Goal: Task Accomplishment & Management: Complete application form

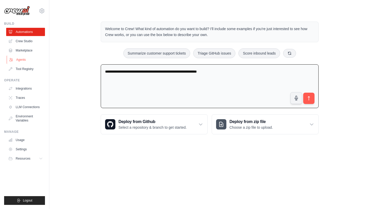
click at [21, 60] on link "Agents" at bounding box center [26, 59] width 39 height 8
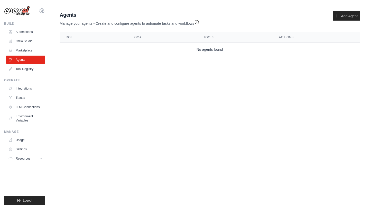
click at [208, 57] on div "Agents Manage your agents - Create and configure agents to automate tasks and w…" at bounding box center [210, 33] width 304 height 49
click at [55, 63] on main "Agent Usage Guide To use an agent in your CrewAI project, you can initialize it…" at bounding box center [209, 34] width 321 height 69
click at [24, 68] on link "Tool Registry" at bounding box center [26, 69] width 39 height 8
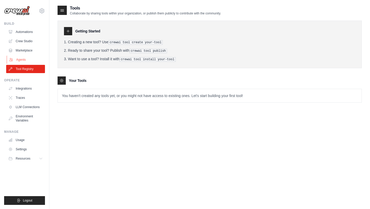
click at [20, 60] on link "Agents" at bounding box center [26, 59] width 39 height 8
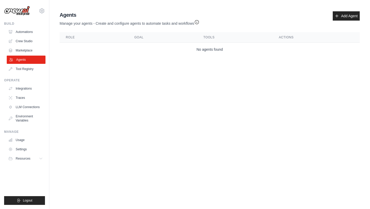
click at [24, 59] on link "Agents" at bounding box center [26, 59] width 39 height 8
click at [337, 15] on link "Add Agent" at bounding box center [346, 15] width 27 height 9
click at [25, 70] on link "Tool Registry" at bounding box center [26, 69] width 39 height 8
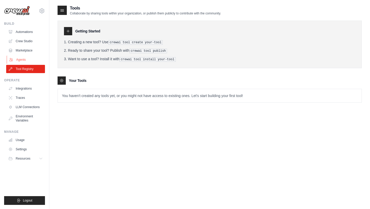
click at [26, 59] on link "Agents" at bounding box center [26, 59] width 39 height 8
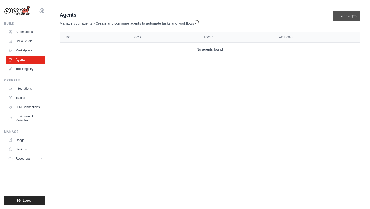
click at [344, 16] on link "Add Agent" at bounding box center [346, 15] width 27 height 9
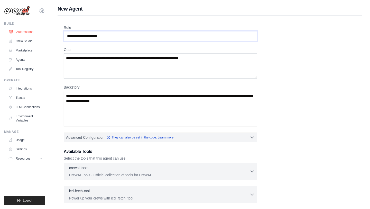
drag, startPoint x: 131, startPoint y: 36, endPoint x: 43, endPoint y: 34, distance: 87.9
click at [43, 34] on div "xiangchitian26@gmail.com Settings Build Automations Crew Studio" at bounding box center [185, 138] width 370 height 276
click at [112, 67] on textarea "Goal" at bounding box center [160, 65] width 193 height 25
click at [104, 100] on textarea "Backstory" at bounding box center [160, 108] width 193 height 35
click at [98, 39] on input "Role" at bounding box center [160, 36] width 193 height 10
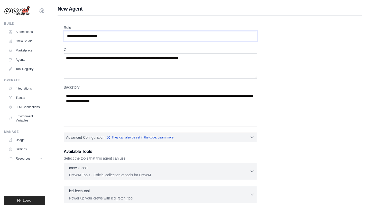
type input "*"
type input "*********"
click at [19, 31] on link "Automations" at bounding box center [26, 32] width 39 height 8
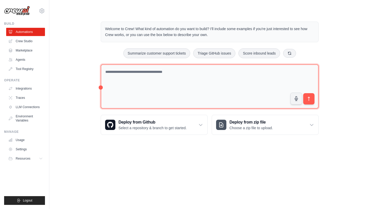
click at [130, 78] on textarea at bounding box center [210, 86] width 218 height 44
type textarea "*"
click at [162, 85] on textarea at bounding box center [210, 86] width 218 height 44
paste textarea "**********"
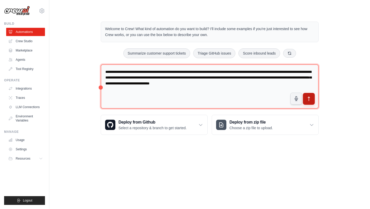
type textarea "**********"
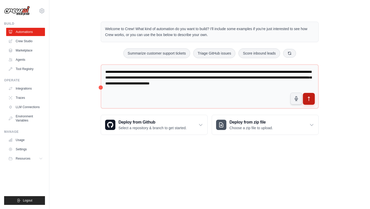
click at [310, 99] on icon "submit" at bounding box center [308, 98] width 5 height 5
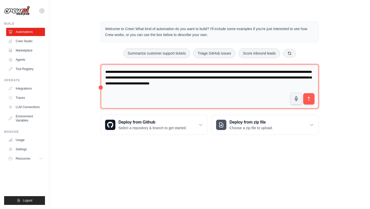
click at [178, 89] on textarea "**********" at bounding box center [210, 86] width 218 height 44
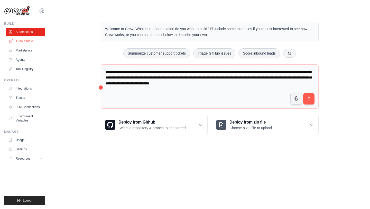
click at [25, 41] on link "Crew Studio" at bounding box center [26, 41] width 39 height 8
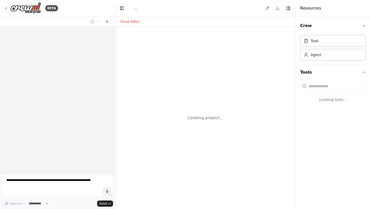
select select "****"
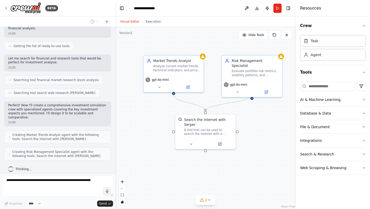
scroll to position [95, 0]
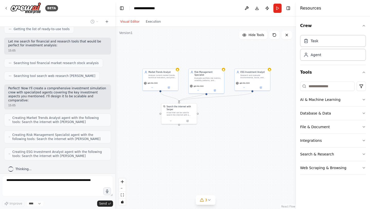
drag, startPoint x: 243, startPoint y: 108, endPoint x: 224, endPoint y: 101, distance: 20.1
click at [224, 101] on div ".deletable-edge-delete-btn { width: 20px; height: 20px; border: 0px solid #ffff…" at bounding box center [205, 118] width 181 height 182
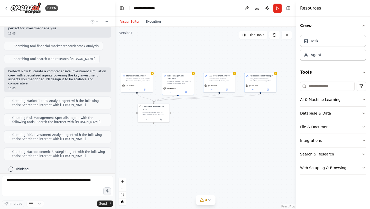
drag, startPoint x: 261, startPoint y: 113, endPoint x: 231, endPoint y: 112, distance: 30.3
click at [231, 112] on div ".deletable-edge-delete-btn { width: 20px; height: 20px; border: 0px solid #ffff…" at bounding box center [205, 118] width 181 height 182
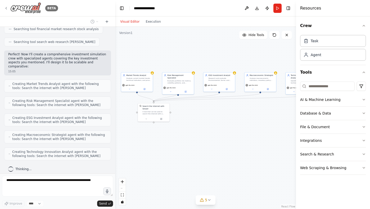
click at [5, 8] on icon at bounding box center [6, 8] width 4 height 4
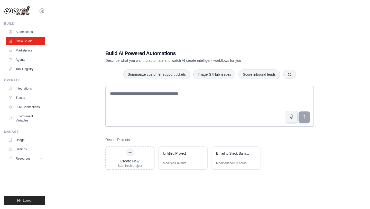
click at [24, 27] on div "Build Automations Crew Studio Marketplace Agents" at bounding box center [24, 47] width 41 height 51
click at [24, 31] on link "Automations" at bounding box center [26, 32] width 39 height 8
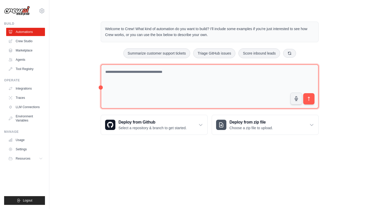
click at [151, 72] on textarea at bounding box center [210, 86] width 218 height 44
paste textarea "**********"
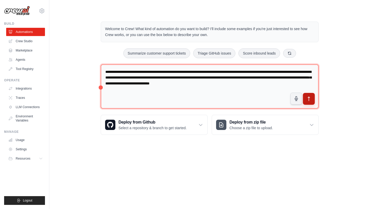
type textarea "**********"
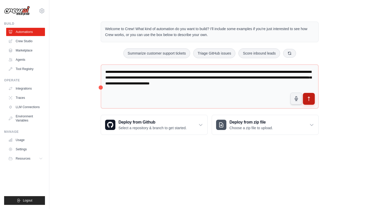
click at [312, 100] on button "submit" at bounding box center [309, 99] width 12 height 12
click at [122, 151] on body "xiangchitian26@gmail.com Settings Build Automations Crew Studio" at bounding box center [185, 104] width 370 height 209
click at [20, 93] on ul "Integrations Traces LLM Connections Environment Variables" at bounding box center [25, 104] width 39 height 40
click at [19, 89] on link "Integrations" at bounding box center [26, 88] width 39 height 8
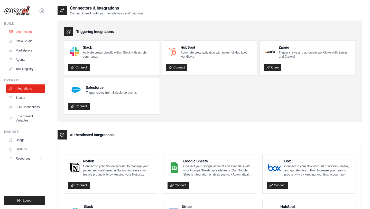
click at [22, 32] on link "Automations" at bounding box center [26, 32] width 39 height 8
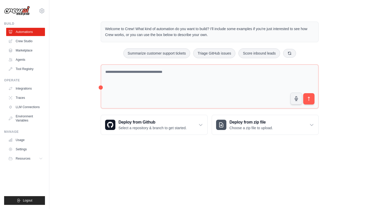
click at [4, 10] on img at bounding box center [17, 11] width 26 height 10
click at [19, 10] on img at bounding box center [17, 11] width 26 height 10
click at [17, 9] on img at bounding box center [17, 11] width 26 height 10
click at [26, 11] on img at bounding box center [17, 11] width 26 height 10
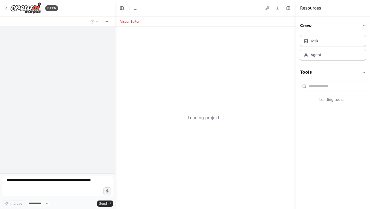
select select "****"
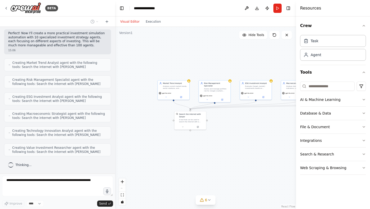
scroll to position [196, 0]
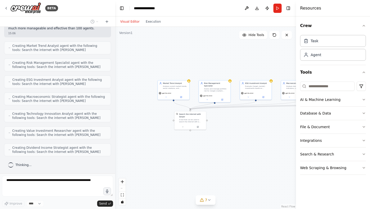
click at [302, 6] on h4 "Resources" at bounding box center [310, 8] width 21 height 6
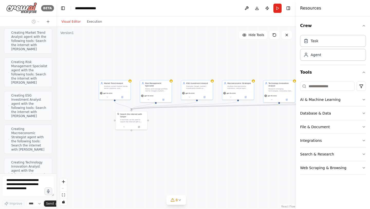
scroll to position [380, 0]
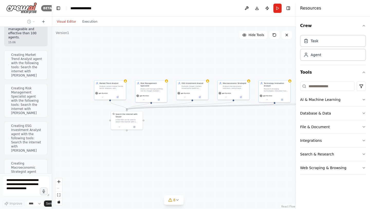
drag, startPoint x: 115, startPoint y: 12, endPoint x: 41, endPoint y: 12, distance: 73.7
click at [41, 12] on div "BETA “Create 100 investment simulation agents. Each agent should focus on a uni…" at bounding box center [26, 104] width 52 height 209
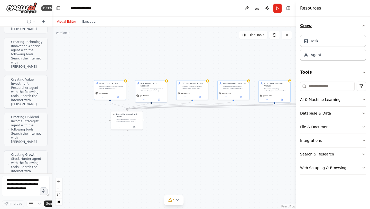
scroll to position [530, 0]
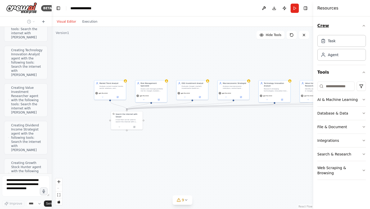
drag, startPoint x: 296, startPoint y: 23, endPoint x: 363, endPoint y: 23, distance: 66.8
click at [363, 23] on div "Resources Crew Task Agent Tools AI & Machine Learning Database & Data File & Do…" at bounding box center [341, 104] width 57 height 209
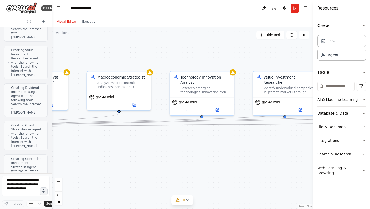
drag, startPoint x: 255, startPoint y: 126, endPoint x: 101, endPoint y: 142, distance: 154.0
click at [101, 142] on div ".deletable-edge-delete-btn { width: 20px; height: 20px; border: 0px solid #ffff…" at bounding box center [183, 118] width 262 height 182
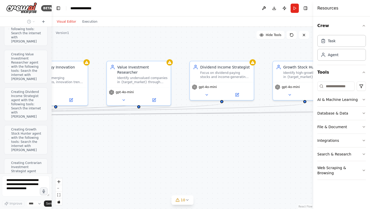
drag, startPoint x: 253, startPoint y: 148, endPoint x: 37, endPoint y: 133, distance: 215.8
click at [37, 133] on div "BETA “Create 100 investment simulation agents. Each agent should focus on a uni…" at bounding box center [185, 104] width 370 height 209
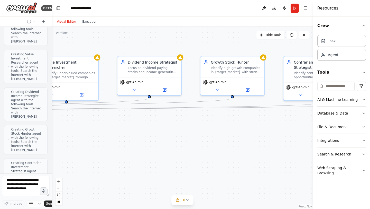
drag, startPoint x: 223, startPoint y: 116, endPoint x: 47, endPoint y: 137, distance: 178.0
click at [47, 137] on div "BETA “Create 100 investment simulation agents. Each agent should focus on a uni…" at bounding box center [185, 104] width 370 height 209
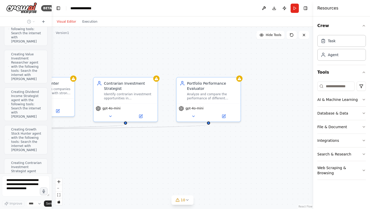
drag, startPoint x: 249, startPoint y: 161, endPoint x: 211, endPoint y: 156, distance: 37.8
click at [211, 156] on div ".deletable-edge-delete-btn { width: 20px; height: 20px; border: 0px solid #ffff…" at bounding box center [183, 118] width 262 height 182
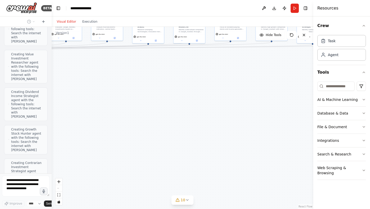
drag, startPoint x: 131, startPoint y: 169, endPoint x: 289, endPoint y: 75, distance: 183.6
click at [287, 75] on div ".deletable-edge-delete-btn { width: 20px; height: 20px; border: 0px solid #ffff…" at bounding box center [183, 118] width 262 height 182
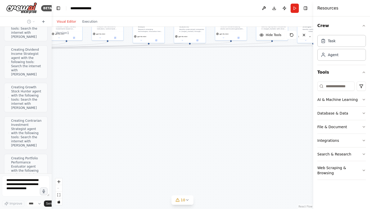
scroll to position [614, 0]
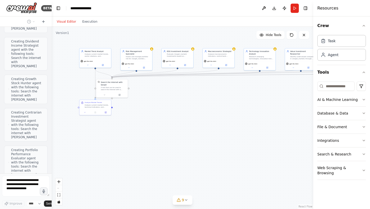
drag, startPoint x: 120, startPoint y: 65, endPoint x: 231, endPoint y: 92, distance: 114.3
click at [231, 92] on div ".deletable-edge-delete-btn { width: 20px; height: 20px; border: 0px solid #ffff…" at bounding box center [183, 118] width 262 height 182
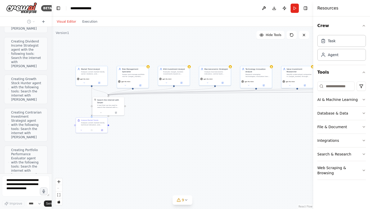
drag, startPoint x: 159, startPoint y: 89, endPoint x: 154, endPoint y: 114, distance: 24.5
click at [154, 114] on div ".deletable-edge-delete-btn { width: 20px; height: 20px; border: 0px solid #ffff…" at bounding box center [183, 118] width 262 height 182
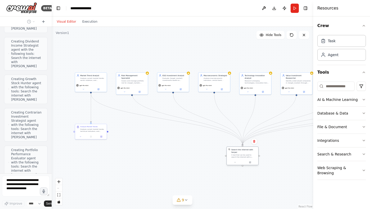
drag, startPoint x: 107, startPoint y: 112, endPoint x: 241, endPoint y: 157, distance: 141.5
click at [241, 157] on div "A tool that can be used to search the internet with a search_query. Supports di…" at bounding box center [243, 156] width 25 height 4
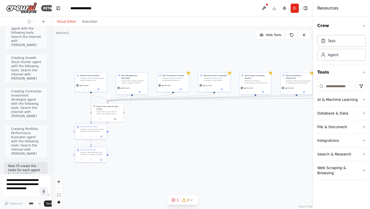
scroll to position [631, 0]
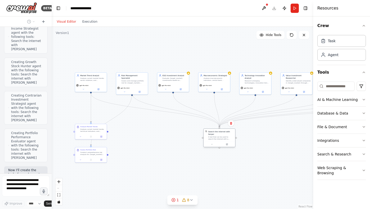
drag, startPoint x: 110, startPoint y: 113, endPoint x: 222, endPoint y: 138, distance: 114.9
click at [222, 138] on div "A tool that can be used to search the internet with a search_query. Supports di…" at bounding box center [220, 138] width 25 height 4
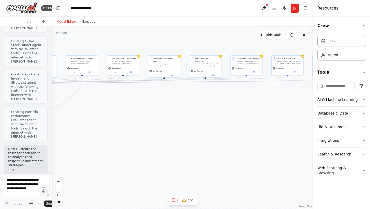
drag, startPoint x: 295, startPoint y: 155, endPoint x: 205, endPoint y: 137, distance: 92.0
click at [205, 137] on div ".deletable-edge-delete-btn { width: 20px; height: 20px; border: 0px solid #ffff…" at bounding box center [183, 118] width 262 height 182
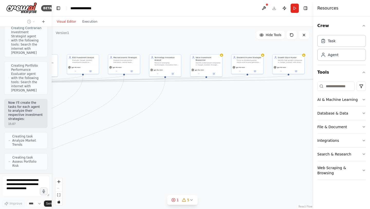
scroll to position [719, 0]
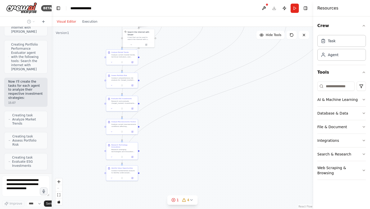
drag, startPoint x: 110, startPoint y: 114, endPoint x: 232, endPoint y: 58, distance: 133.7
click at [232, 58] on div ".deletable-edge-delete-btn { width: 20px; height: 20px; border: 0px solid #ffff…" at bounding box center [183, 118] width 262 height 182
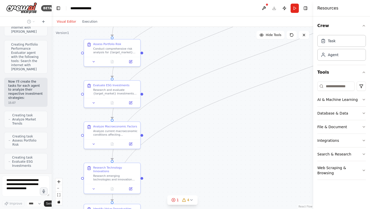
scroll to position [740, 0]
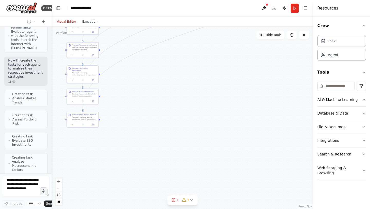
drag, startPoint x: 182, startPoint y: 140, endPoint x: 142, endPoint y: 63, distance: 86.4
click at [142, 63] on div ".deletable-edge-delete-btn { width: 20px; height: 20px; border: 0px solid #ffff…" at bounding box center [183, 118] width 262 height 182
click at [87, 116] on div "Research dividend-paying stocks and income-generating investments in {target_ma…" at bounding box center [84, 117] width 25 height 4
click at [77, 117] on div "Research dividend-paying stocks and income-generating investments in {target_ma…" at bounding box center [84, 117] width 25 height 4
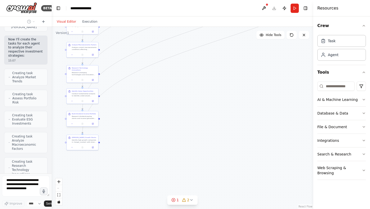
click at [86, 117] on div "Research dividend-paying stocks and income-generating investments in {target_ma…" at bounding box center [84, 117] width 25 height 4
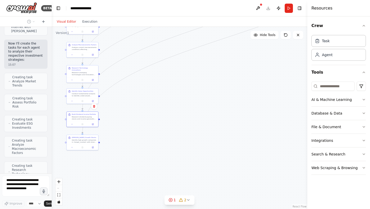
scroll to position [778, 0]
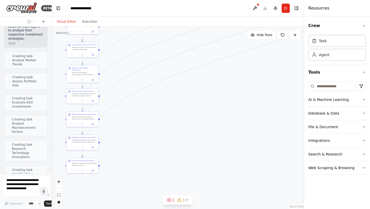
drag, startPoint x: 315, startPoint y: 21, endPoint x: 304, endPoint y: 22, distance: 10.8
click at [304, 22] on div at bounding box center [305, 104] width 2 height 209
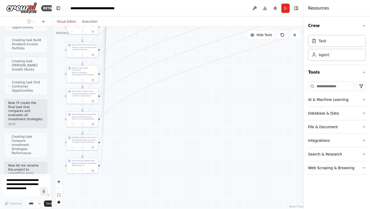
scroll to position [925, 0]
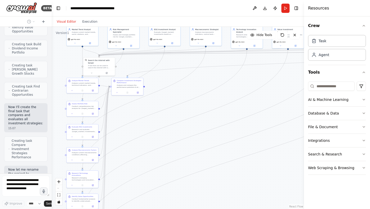
drag, startPoint x: 158, startPoint y: 86, endPoint x: 159, endPoint y: 208, distance: 122.0
click at [159, 208] on div ".deletable-edge-delete-btn { width: 20px; height: 20px; border: 0px solid #ffff…" at bounding box center [178, 118] width 252 height 182
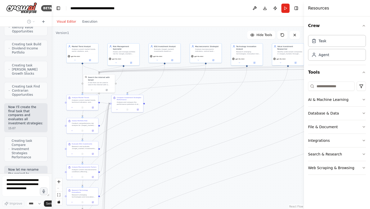
drag, startPoint x: 244, startPoint y: 98, endPoint x: 70, endPoint y: 109, distance: 174.2
click at [70, 109] on div ".deletable-edge-delete-btn { width: 20px; height: 20px; border: 0px solid #ffff…" at bounding box center [178, 118] width 252 height 182
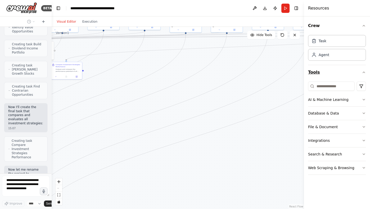
drag, startPoint x: 224, startPoint y: 116, endPoint x: 340, endPoint y: 71, distance: 124.9
click at [340, 71] on div "BETA “Create 100 investment simulation agents. Each agent should focus on a uni…" at bounding box center [185, 104] width 370 height 209
drag, startPoint x: 176, startPoint y: 59, endPoint x: 311, endPoint y: 90, distance: 138.2
click at [311, 90] on div "BETA “Create 100 investment simulation agents. Each agent should focus on a uni…" at bounding box center [185, 104] width 370 height 209
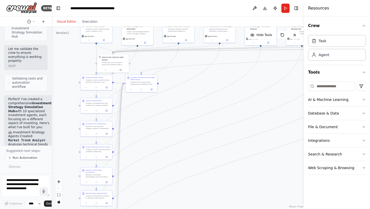
drag, startPoint x: 142, startPoint y: 75, endPoint x: 212, endPoint y: 89, distance: 72.3
click at [212, 89] on div ".deletable-edge-delete-btn { width: 20px; height: 20px; border: 0px solid #ffff…" at bounding box center [178, 118] width 252 height 182
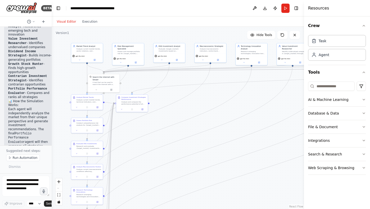
drag, startPoint x: 226, startPoint y: 104, endPoint x: 217, endPoint y: 124, distance: 22.1
click at [217, 124] on div ".deletable-edge-delete-btn { width: 20px; height: 20px; border: 0px solid #ffff…" at bounding box center [178, 118] width 252 height 182
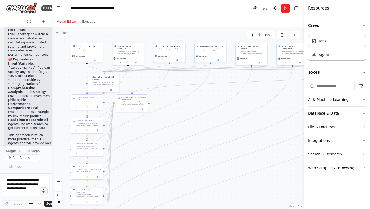
scroll to position [1387, 0]
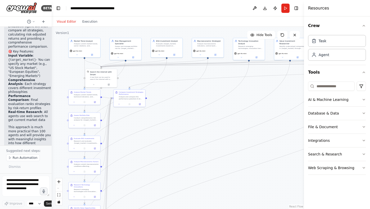
drag, startPoint x: 249, startPoint y: 97, endPoint x: 256, endPoint y: 96, distance: 6.7
click at [256, 96] on div ".deletable-edge-delete-btn { width: 20px; height: 20px; border: 0px solid #ffff…" at bounding box center [178, 118] width 252 height 182
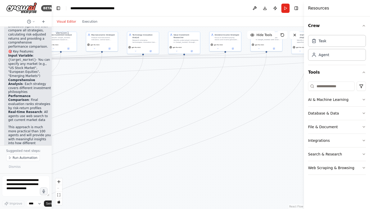
drag, startPoint x: 250, startPoint y: 104, endPoint x: 136, endPoint y: 92, distance: 114.7
click at [135, 93] on div ".deletable-edge-delete-btn { width: 20px; height: 20px; border: 0px solid #ffff…" at bounding box center [178, 118] width 252 height 182
drag, startPoint x: 230, startPoint y: 104, endPoint x: 139, endPoint y: 102, distance: 90.7
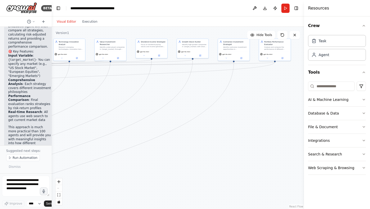
drag, startPoint x: 257, startPoint y: 119, endPoint x: 184, endPoint y: 126, distance: 74.1
click at [184, 126] on div ".deletable-edge-delete-btn { width: 20px; height: 20px; border: 0px solid #ffff…" at bounding box center [178, 118] width 252 height 182
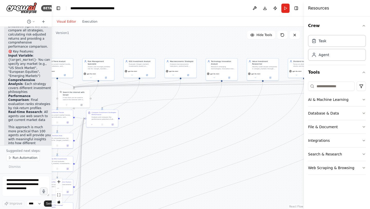
drag, startPoint x: 103, startPoint y: 91, endPoint x: 256, endPoint y: 111, distance: 153.8
click at [256, 111] on div ".deletable-edge-delete-btn { width: 20px; height: 20px; border: 0px solid #ffff…" at bounding box center [178, 118] width 252 height 182
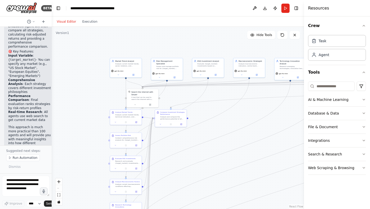
drag, startPoint x: 137, startPoint y: 111, endPoint x: 206, endPoint y: 111, distance: 68.3
click at [206, 111] on div ".deletable-edge-delete-btn { width: 20px; height: 20px; border: 0px solid #ffff…" at bounding box center [178, 118] width 252 height 182
click at [84, 24] on button "Execution" at bounding box center [89, 21] width 21 height 6
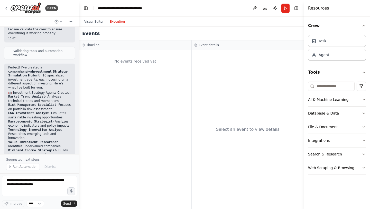
drag, startPoint x: 51, startPoint y: 71, endPoint x: 100, endPoint y: 73, distance: 48.6
click at [100, 73] on div "BETA “Create 100 investment simulation agents. Each agent should focus on a uni…" at bounding box center [185, 104] width 370 height 209
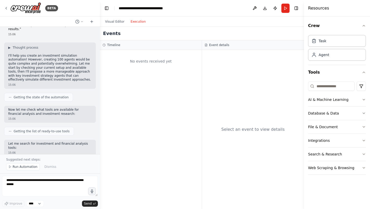
scroll to position [0, 0]
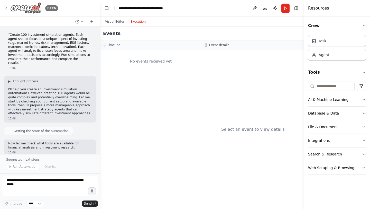
click at [7, 6] on icon at bounding box center [6, 8] width 4 height 4
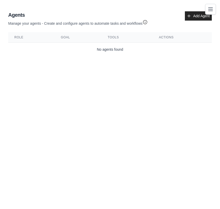
click at [212, 6] on icon "Toggle navigation" at bounding box center [211, 9] width 6 height 6
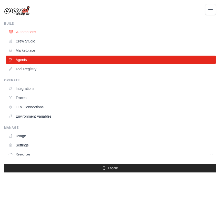
click at [21, 32] on link "Automations" at bounding box center [112, 32] width 210 height 8
click at [29, 43] on link "Crew Studio" at bounding box center [112, 41] width 210 height 8
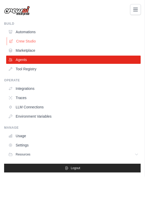
click at [21, 41] on link "Crew Studio" at bounding box center [74, 41] width 135 height 8
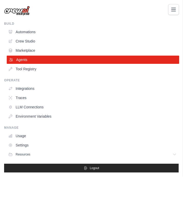
click at [21, 60] on link "Agents" at bounding box center [93, 59] width 173 height 8
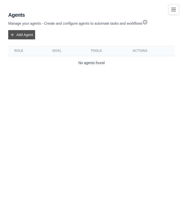
click at [21, 34] on link "Add Agent" at bounding box center [21, 34] width 27 height 9
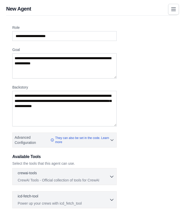
click at [173, 9] on icon "Toggle navigation" at bounding box center [174, 9] width 6 height 6
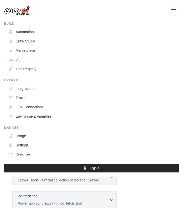
click at [22, 59] on link "Agents" at bounding box center [93, 59] width 173 height 8
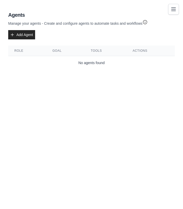
click at [173, 8] on icon "Toggle navigation" at bounding box center [174, 9] width 6 height 6
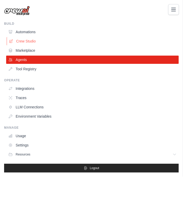
click at [27, 43] on link "Crew Studio" at bounding box center [93, 41] width 173 height 8
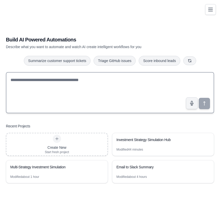
scroll to position [10, 0]
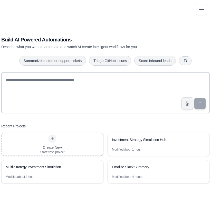
click at [94, 25] on div "Build AI Powered Automations Describe what you want to automate and watch AI cr…" at bounding box center [105, 109] width 199 height 209
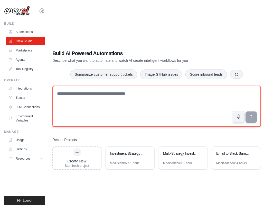
click at [82, 97] on textarea at bounding box center [156, 106] width 209 height 41
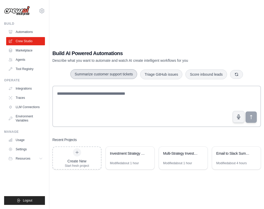
click at [114, 75] on button "Summarize customer support tickets" at bounding box center [103, 74] width 67 height 10
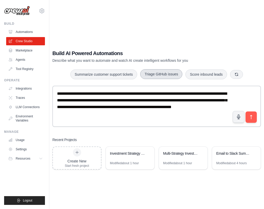
click at [162, 75] on button "Triage GitHub issues" at bounding box center [161, 74] width 42 height 10
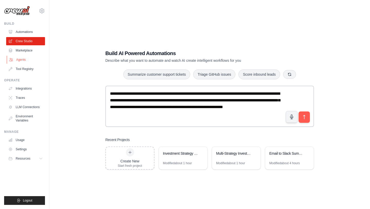
click at [26, 58] on link "Agents" at bounding box center [26, 59] width 39 height 8
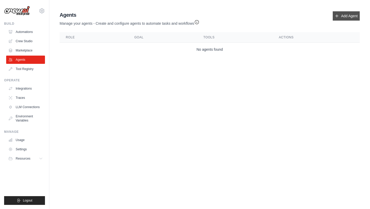
click at [183, 18] on link "Add Agent" at bounding box center [346, 15] width 27 height 9
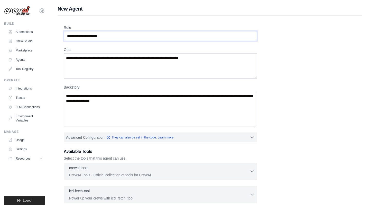
click at [102, 34] on input "Role" at bounding box center [160, 36] width 193 height 10
click at [103, 63] on textarea "Goal" at bounding box center [160, 65] width 193 height 25
click at [103, 98] on textarea "Backstory" at bounding box center [160, 108] width 193 height 35
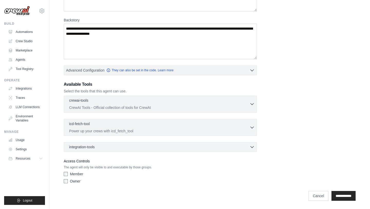
click at [97, 100] on div "crewai-tools 0 selected" at bounding box center [159, 101] width 180 height 6
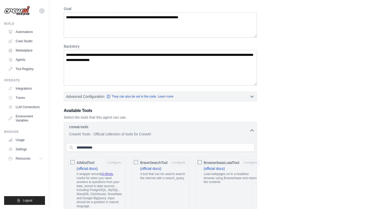
scroll to position [0, 0]
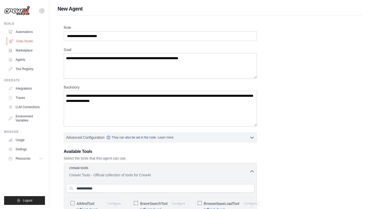
click at [24, 42] on link "Crew Studio" at bounding box center [26, 41] width 39 height 8
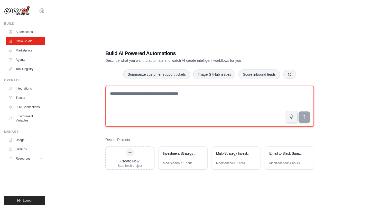
click at [145, 104] on textarea at bounding box center [209, 106] width 209 height 41
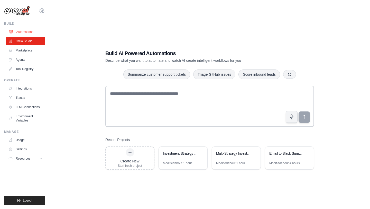
click at [20, 29] on link "Automations" at bounding box center [26, 32] width 39 height 8
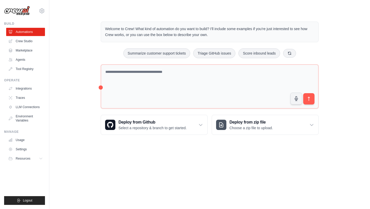
click at [21, 45] on ul "Automations Crew Studio Marketplace Agents Tool Registry" at bounding box center [25, 50] width 39 height 45
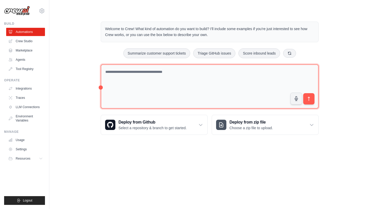
click at [126, 78] on textarea at bounding box center [210, 86] width 218 height 44
type textarea "**********"
click at [161, 94] on textarea "**********" at bounding box center [210, 86] width 218 height 44
click at [128, 83] on textarea "**********" at bounding box center [210, 86] width 218 height 44
drag, startPoint x: 165, startPoint y: 73, endPoint x: 94, endPoint y: 65, distance: 71.3
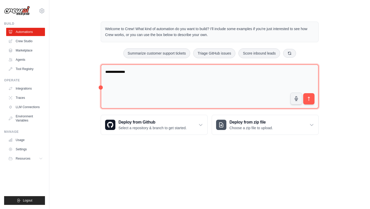
click at [94, 65] on div "**********" at bounding box center [210, 77] width 304 height 129
click at [135, 81] on textarea "**********" at bounding box center [210, 86] width 218 height 44
drag, startPoint x: 168, startPoint y: 73, endPoint x: 92, endPoint y: 72, distance: 76.0
click at [92, 72] on div "**********" at bounding box center [210, 77] width 304 height 129
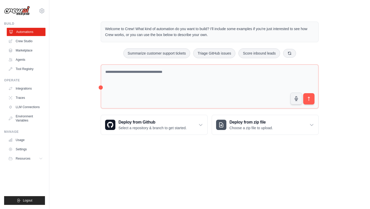
click at [21, 30] on link "Automations" at bounding box center [26, 32] width 39 height 8
click at [24, 40] on link "Crew Studio" at bounding box center [26, 41] width 39 height 8
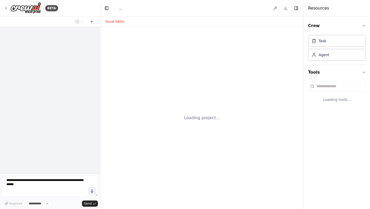
select select "****"
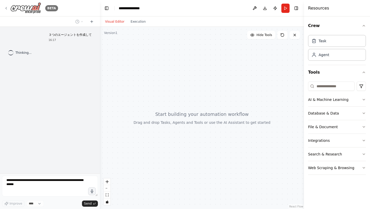
click at [6, 9] on icon at bounding box center [6, 8] width 4 height 4
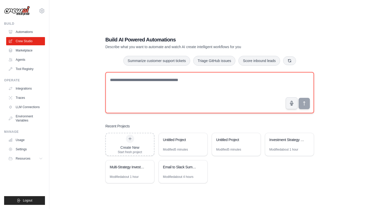
click at [125, 84] on textarea at bounding box center [209, 92] width 209 height 41
click at [118, 89] on textarea at bounding box center [209, 92] width 209 height 41
